Goal: Find specific page/section: Find specific page/section

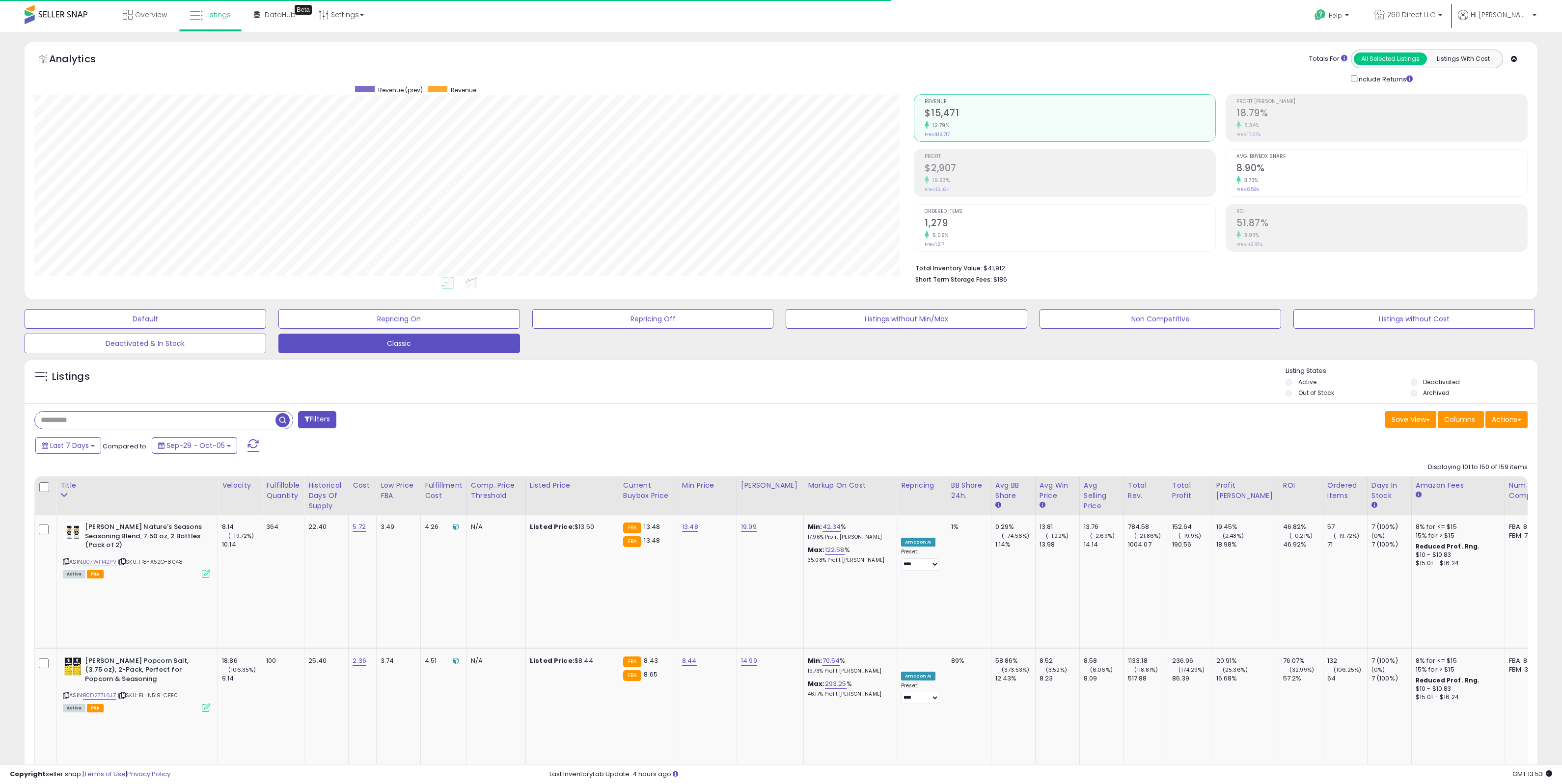
select select "**"
click at [201, 24] on link "Listings" at bounding box center [210, 14] width 56 height 29
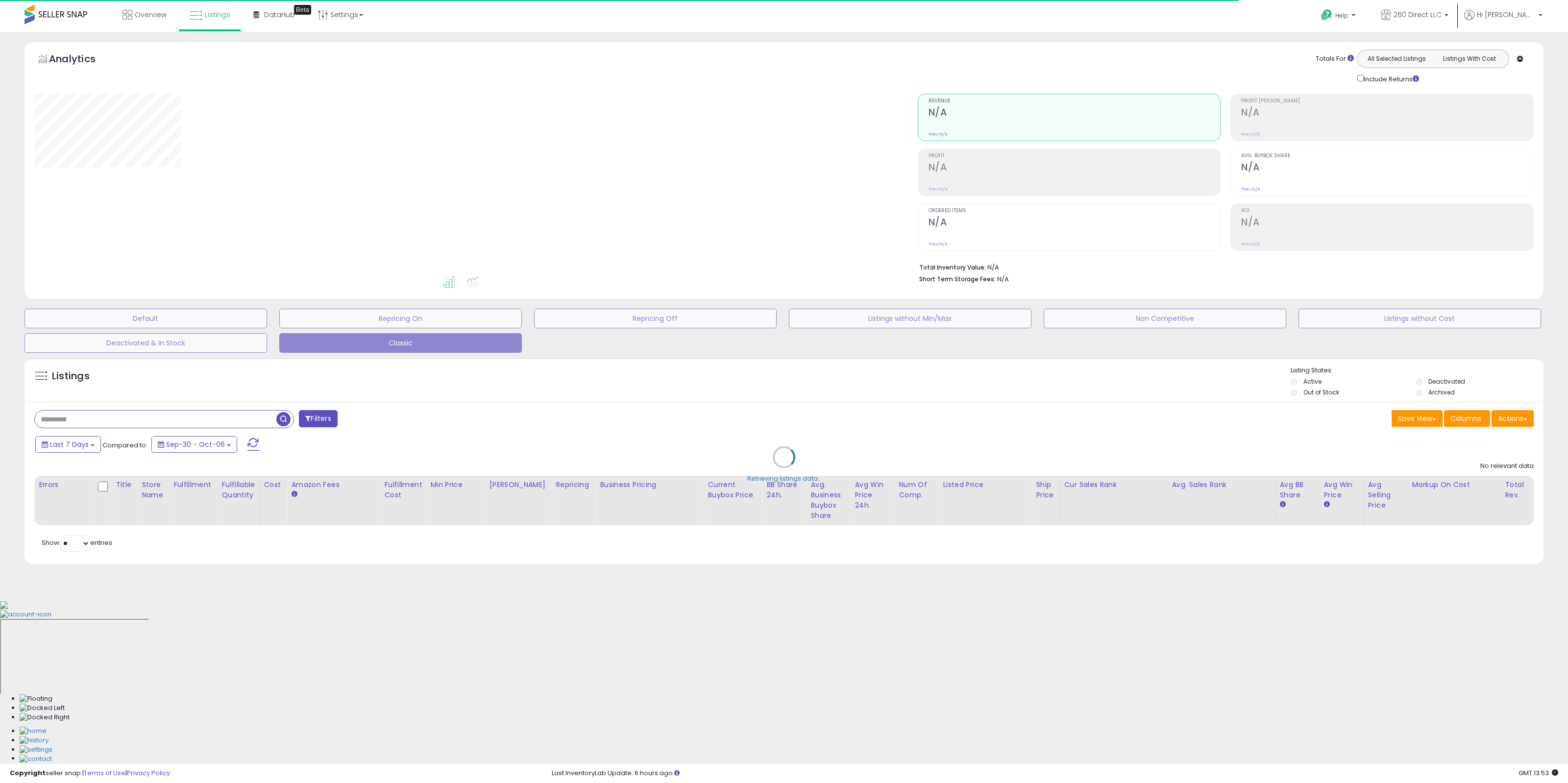
select select "**"
